Goal: Information Seeking & Learning: Learn about a topic

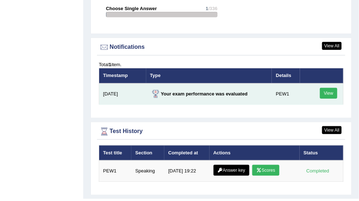
scroll to position [930, 0]
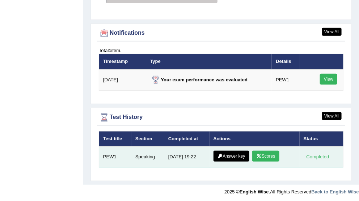
click at [268, 155] on link "Scores" at bounding box center [265, 156] width 27 height 11
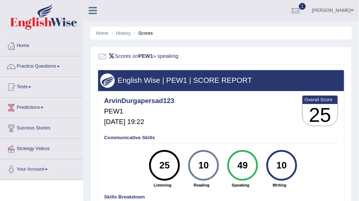
click at [268, 155] on div "10 Writing" at bounding box center [279, 169] width 39 height 38
click at [100, 33] on link "Home" at bounding box center [102, 32] width 13 height 5
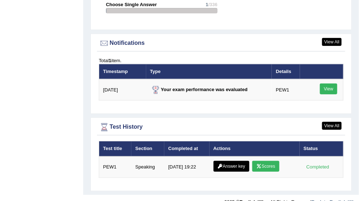
scroll to position [883, 0]
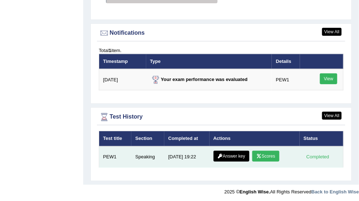
click at [232, 156] on link "Answer key" at bounding box center [232, 156] width 36 height 11
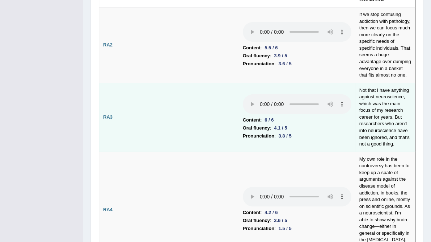
scroll to position [290, 0]
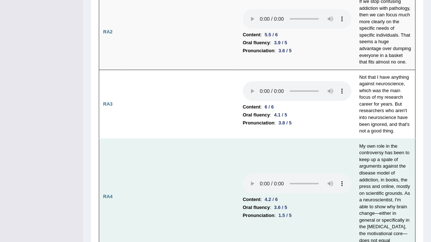
click at [297, 201] on td "Content : 4.2 / 6 Oral fluency : 3.6 / 5 Pronunciation : 1.5 / 5" at bounding box center [297, 196] width 117 height 116
click at [293, 152] on td "Content : 4.2 / 6 Oral fluency : 3.6 / 5 Pronunciation : 1.5 / 5" at bounding box center [297, 196] width 117 height 116
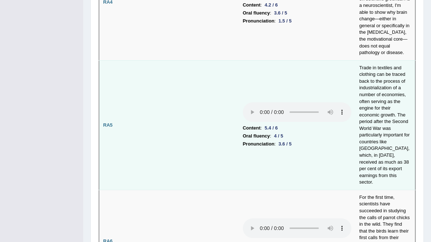
scroll to position [493, 0]
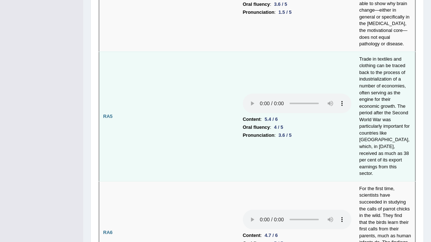
click at [248, 131] on b "Pronunciation" at bounding box center [259, 135] width 32 height 8
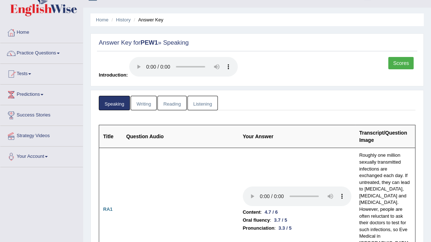
scroll to position [0, 0]
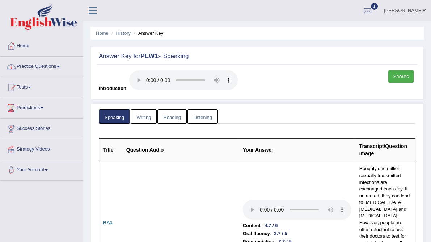
click at [48, 65] on link "Practice Questions" at bounding box center [41, 65] width 83 height 18
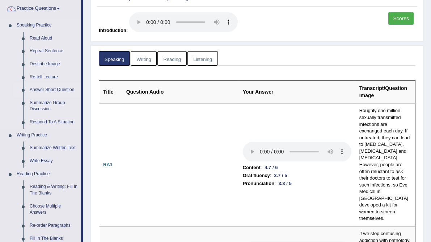
scroll to position [116, 0]
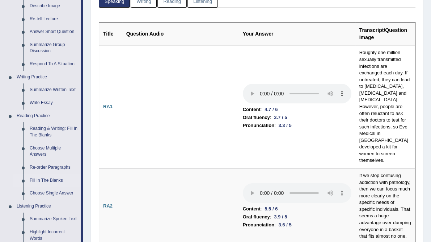
click at [51, 179] on link "Fill In The Blanks" at bounding box center [53, 180] width 55 height 13
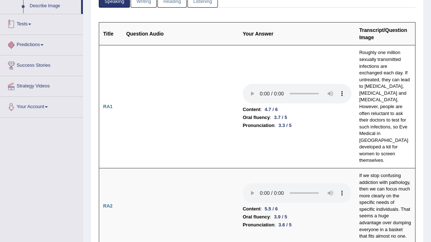
scroll to position [235, 0]
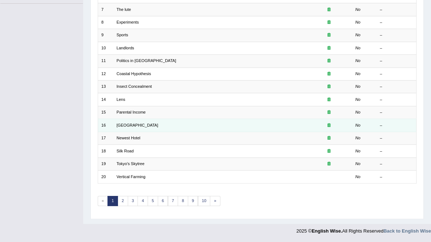
scroll to position [232, 0]
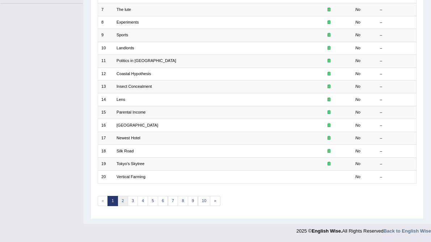
click at [126, 196] on link "2" at bounding box center [123, 201] width 11 height 10
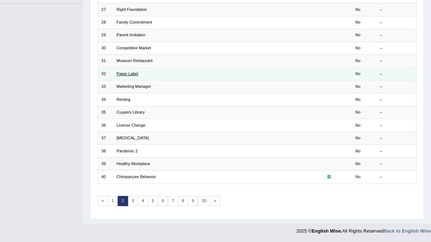
scroll to position [233, 0]
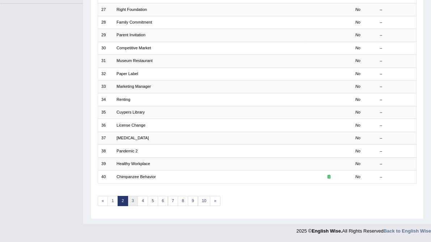
click at [135, 196] on link "3" at bounding box center [133, 201] width 11 height 10
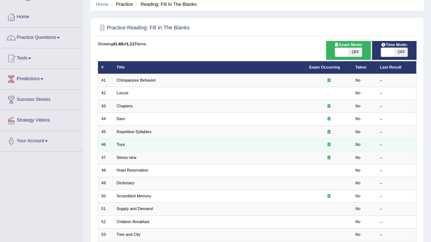
scroll to position [116, 0]
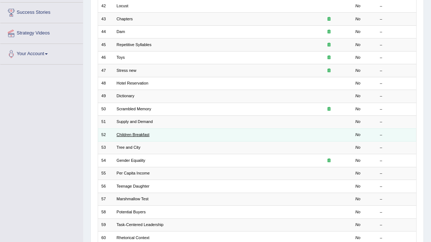
click at [140, 137] on link "Children Breakfast" at bounding box center [133, 134] width 33 height 4
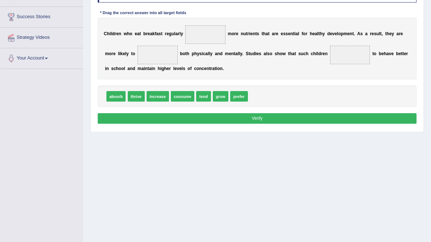
scroll to position [116, 0]
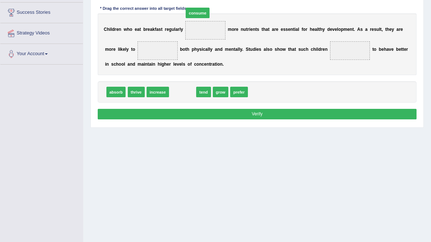
drag, startPoint x: 201, startPoint y: 129, endPoint x: 218, endPoint y: 35, distance: 95.4
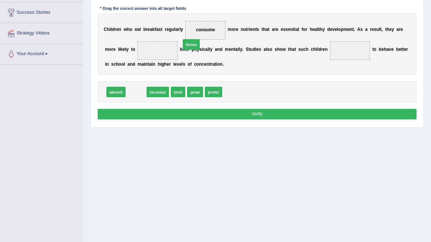
drag, startPoint x: 143, startPoint y: 130, endPoint x: 208, endPoint y: 74, distance: 85.7
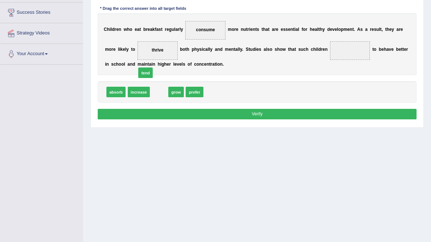
drag, startPoint x: 158, startPoint y: 104, endPoint x: 157, endPoint y: 99, distance: 4.9
click at [264, 119] on button "Verify" at bounding box center [257, 114] width 319 height 11
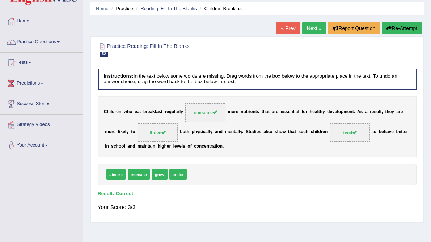
scroll to position [23, 0]
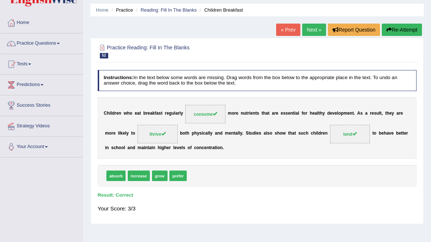
click at [309, 26] on link "Next »" at bounding box center [314, 30] width 24 height 12
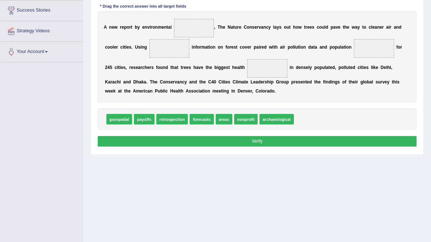
scroll to position [109, 0]
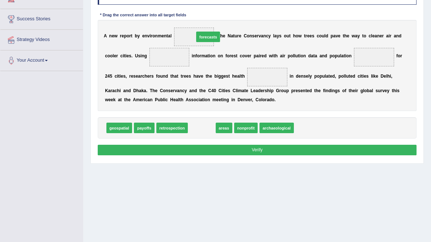
drag, startPoint x: 224, startPoint y: 180, endPoint x: 232, endPoint y: 74, distance: 106.7
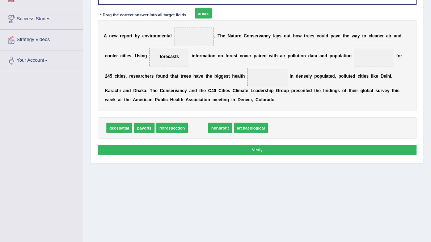
drag, startPoint x: 216, startPoint y: 180, endPoint x: 222, endPoint y: 46, distance: 134.9
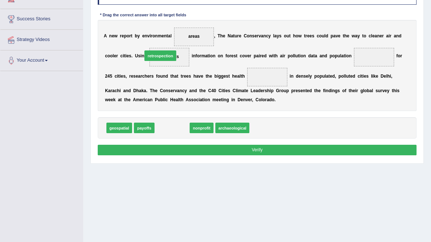
drag, startPoint x: 186, startPoint y: 182, endPoint x: 172, endPoint y: 97, distance: 85.8
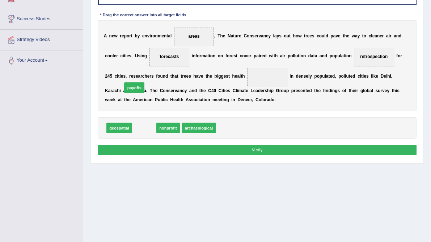
drag, startPoint x: 152, startPoint y: 181, endPoint x: 137, endPoint y: 124, distance: 59.1
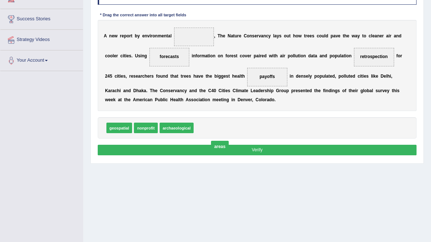
drag, startPoint x: 218, startPoint y: 50, endPoint x: 223, endPoint y: 189, distance: 138.8
drag, startPoint x: 158, startPoint y: 178, endPoint x: 210, endPoint y: 61, distance: 128.1
drag, startPoint x: 225, startPoint y: 69, endPoint x: 242, endPoint y: 178, distance: 110.2
click at [245, 160] on div "Instructions: In the text below some words are missing. Drag words from the box…" at bounding box center [257, 70] width 322 height 179
drag, startPoint x: 239, startPoint y: 76, endPoint x: 209, endPoint y: 186, distance: 114.0
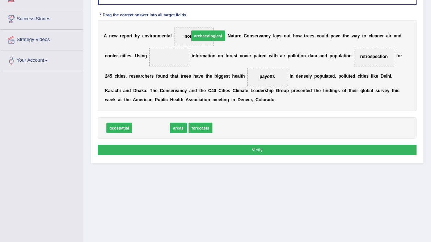
drag, startPoint x: 171, startPoint y: 181, endPoint x: 238, endPoint y: 74, distance: 126.7
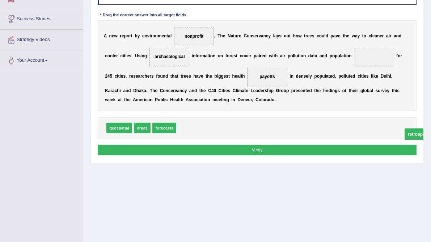
drag, startPoint x: 159, startPoint y: 96, endPoint x: 214, endPoint y: 190, distance: 109.1
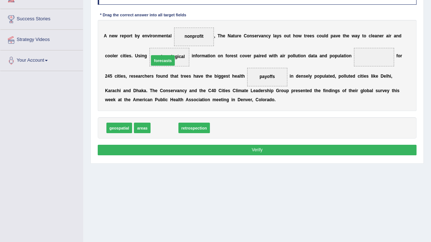
drag, startPoint x: 183, startPoint y: 179, endPoint x: 183, endPoint y: 101, distance: 77.9
click at [250, 160] on div "Instructions: In the text below some words are missing. Drag words from the box…" at bounding box center [257, 70] width 322 height 179
click at [249, 155] on button "Verify" at bounding box center [257, 149] width 319 height 11
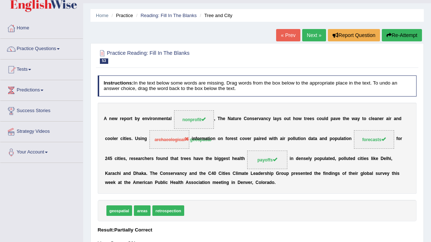
scroll to position [0, 0]
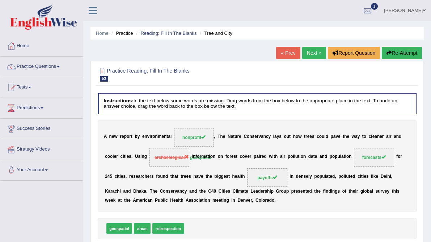
click at [308, 51] on link "Next »" at bounding box center [314, 53] width 24 height 12
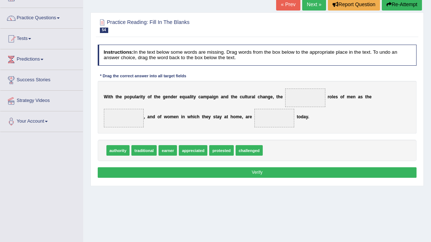
scroll to position [58, 0]
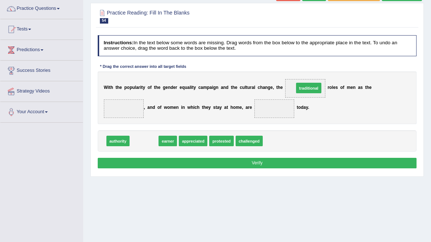
drag, startPoint x: 154, startPoint y: 165, endPoint x: 347, endPoint y: 104, distance: 202.9
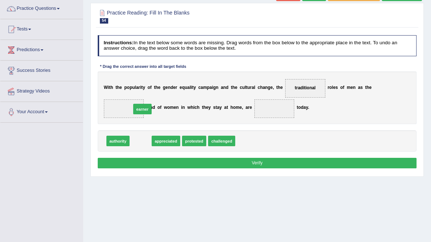
drag, startPoint x: 147, startPoint y: 165, endPoint x: 149, endPoint y: 128, distance: 37.7
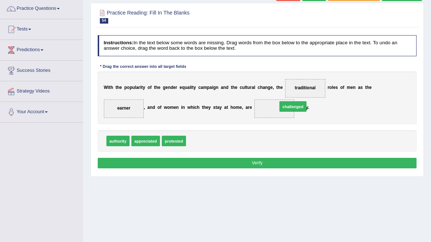
drag, startPoint x: 231, startPoint y: 152, endPoint x: 315, endPoint y: 132, distance: 86.9
click at [263, 168] on button "Verify" at bounding box center [257, 163] width 319 height 11
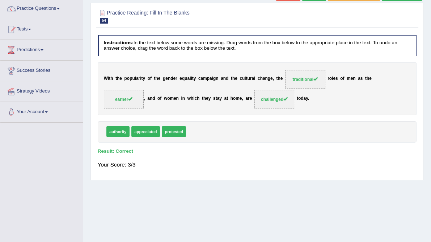
click at [43, 6] on link "Practice Questions" at bounding box center [41, 8] width 83 height 18
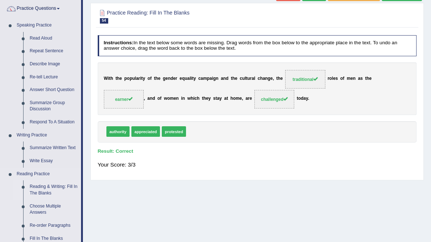
click at [57, 183] on link "Reading & Writing: Fill In The Blanks" at bounding box center [53, 189] width 55 height 19
click at [39, 10] on link "Practice Questions" at bounding box center [40, 8] width 81 height 18
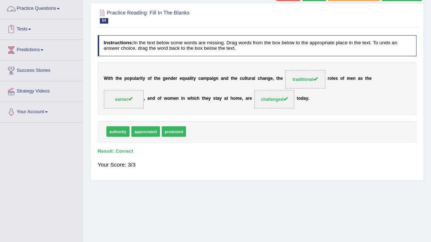
click at [45, 5] on link "Practice Questions" at bounding box center [41, 8] width 83 height 18
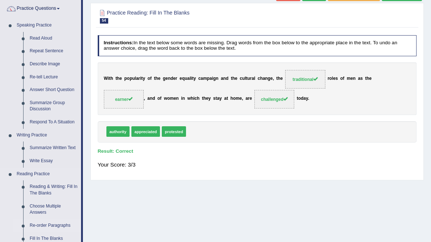
scroll to position [87, 0]
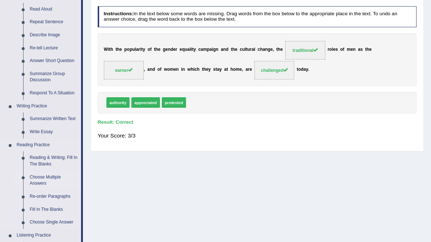
click at [51, 177] on link "Choose Multiple Answers" at bounding box center [53, 180] width 55 height 19
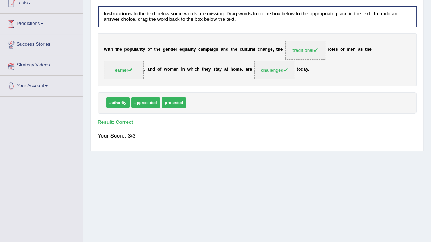
scroll to position [107, 0]
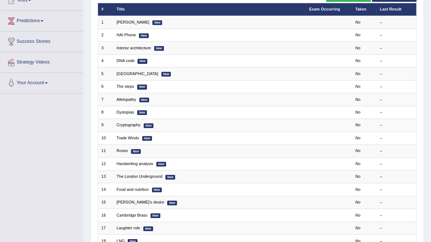
scroll to position [145, 0]
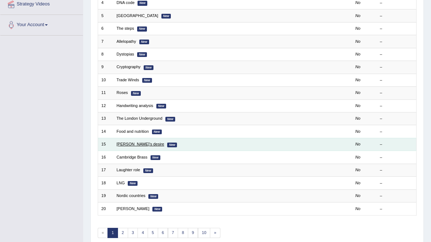
click at [132, 146] on link "[PERSON_NAME]'s desire" at bounding box center [141, 144] width 48 height 4
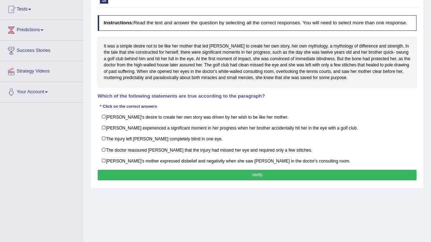
scroll to position [87, 0]
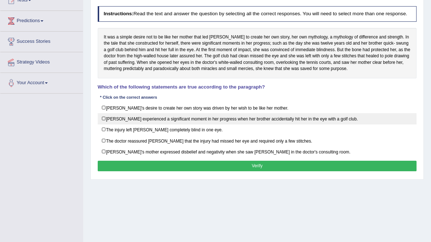
click at [348, 124] on label "[PERSON_NAME] experienced a significant moment in her progress when her brother…" at bounding box center [257, 118] width 319 height 11
checkbox input "true"
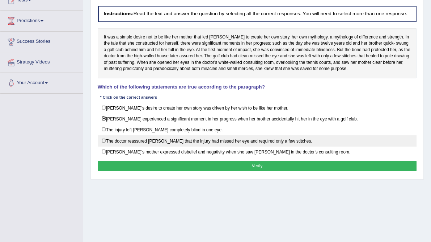
click at [288, 146] on label "The doctor reassured [PERSON_NAME] that the injury had missed her eye and requi…" at bounding box center [257, 140] width 319 height 11
checkbox input "true"
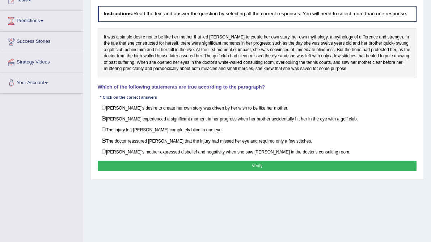
click at [285, 171] on button "Verify" at bounding box center [257, 165] width 319 height 11
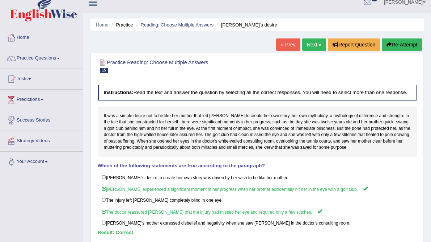
scroll to position [0, 0]
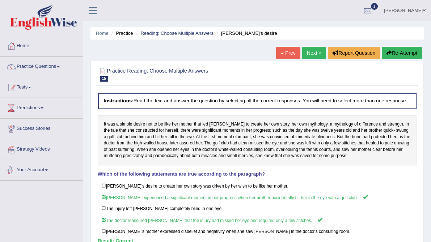
click at [56, 160] on link "Your Account" at bounding box center [41, 169] width 83 height 18
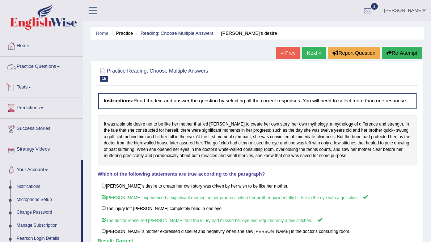
click at [46, 64] on link "Practice Questions" at bounding box center [41, 65] width 83 height 18
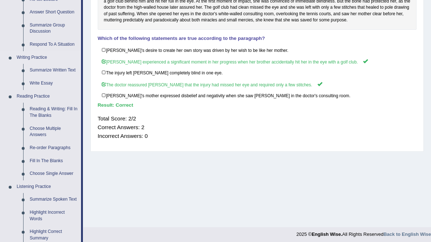
scroll to position [145, 0]
